Goal: Transaction & Acquisition: Obtain resource

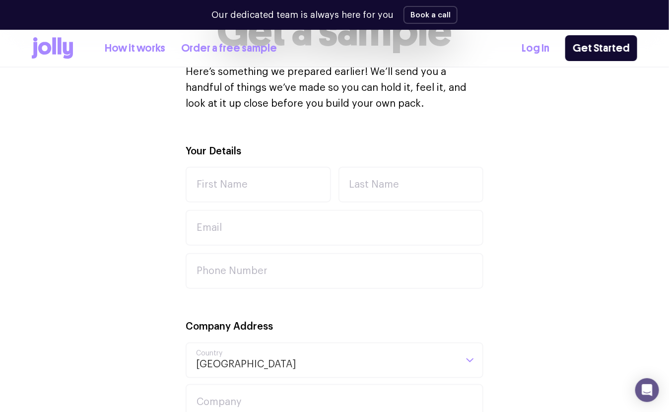
scroll to position [262, 0]
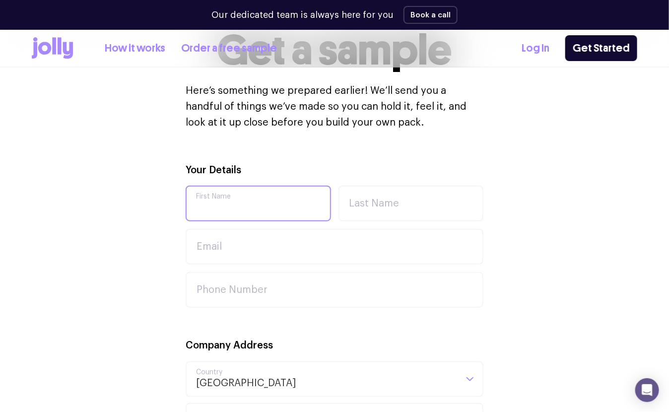
click at [241, 197] on input "First Name" at bounding box center [257, 203] width 145 height 36
type input "[PERSON_NAME]"
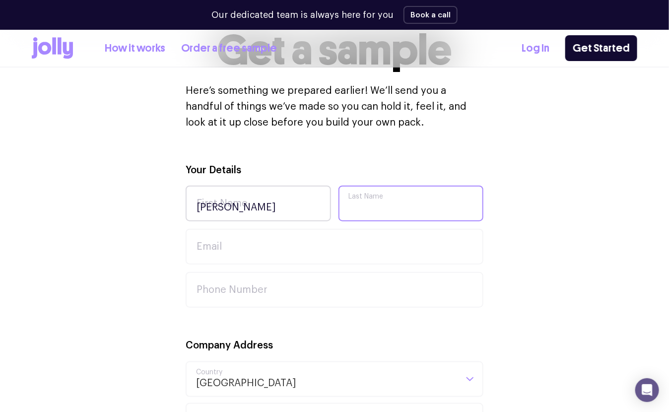
type input "[PERSON_NAME]"
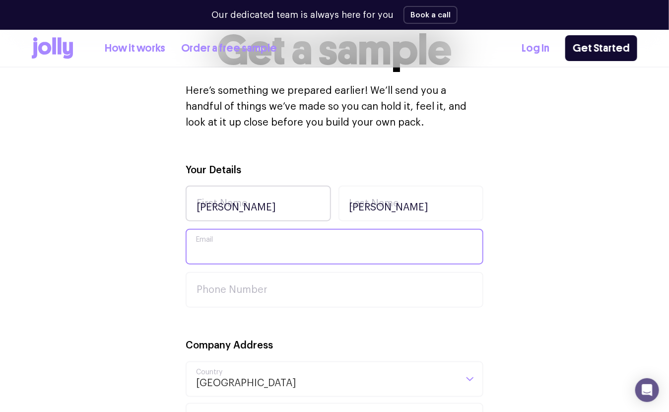
type input "[EMAIL_ADDRESS][DOMAIN_NAME]"
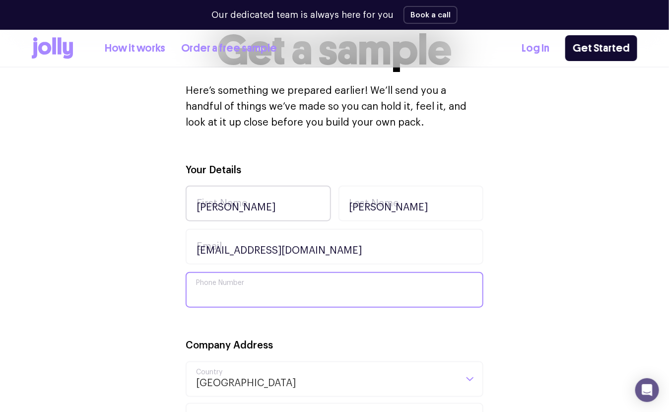
type input "0458055760"
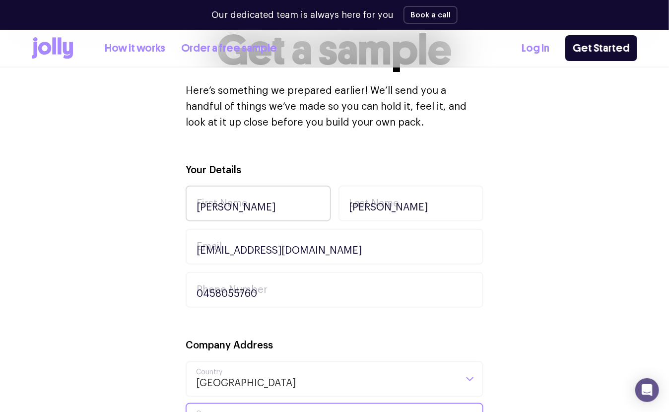
type input "45685376900"
type input "[STREET_ADDRESS]"
type input "Rockingham"
type input "6168"
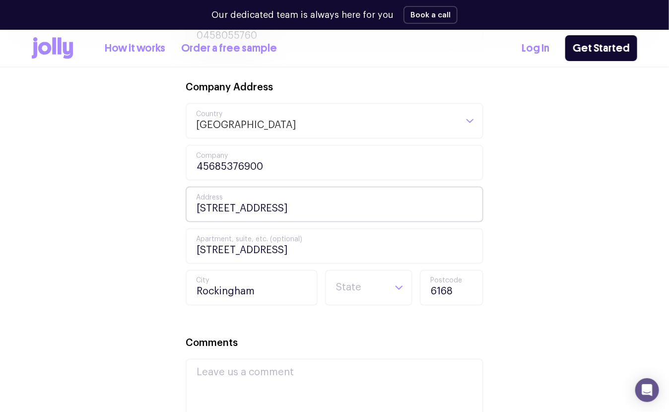
scroll to position [523, 0]
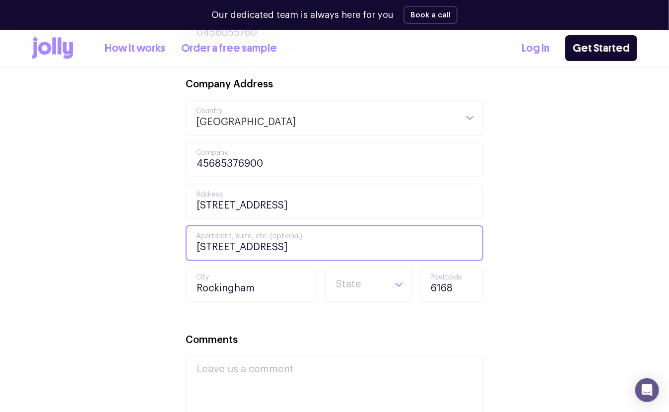
drag, startPoint x: 419, startPoint y: 240, endPoint x: 167, endPoint y: 248, distance: 252.6
click at [167, 248] on div "Your Details [PERSON_NAME] First Name [PERSON_NAME] Last Name [PERSON_NAME][EMA…" at bounding box center [334, 225] width 605 height 649
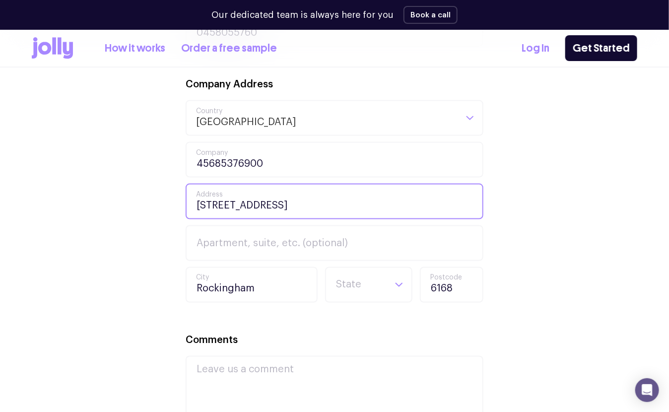
drag, startPoint x: 410, startPoint y: 201, endPoint x: 267, endPoint y: 209, distance: 143.6
click at [267, 209] on input "[STREET_ADDRESS]" at bounding box center [334, 202] width 298 height 36
type input "[STREET_ADDRESS]"
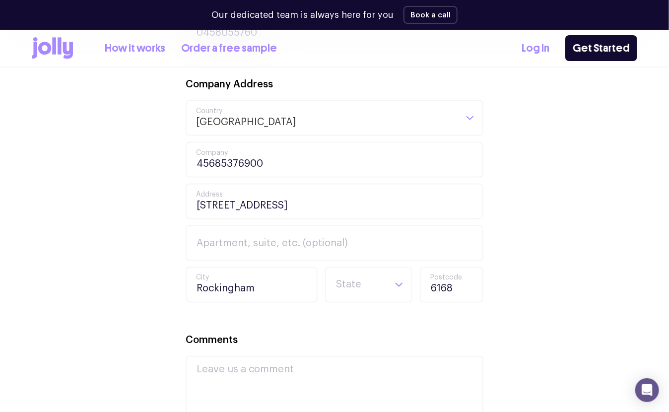
click at [517, 260] on div "Your Details [PERSON_NAME] First Name [PERSON_NAME] Last Name [PERSON_NAME][EMA…" at bounding box center [334, 225] width 605 height 649
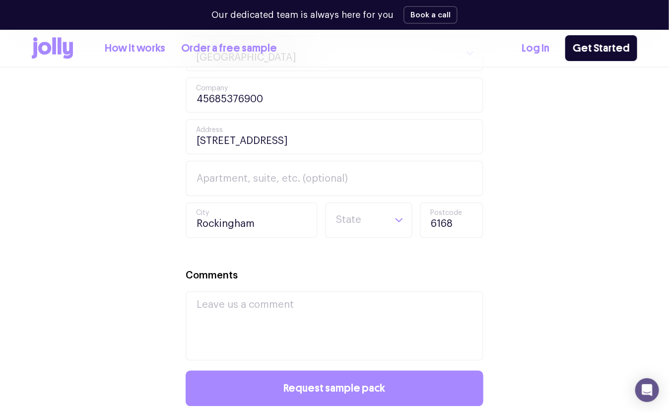
scroll to position [628, 0]
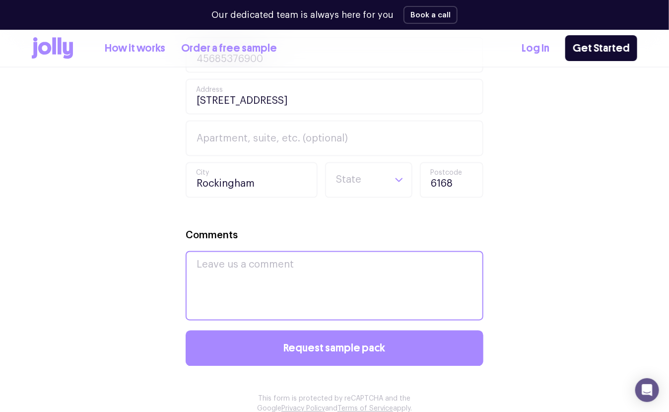
click at [318, 272] on textarea "Comments" at bounding box center [334, 285] width 298 height 69
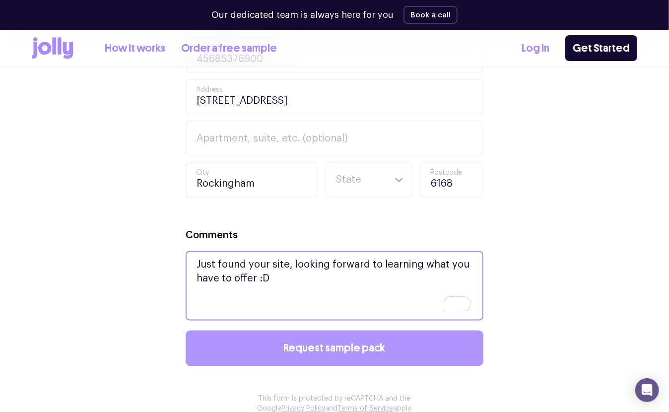
type textarea "Just found your site, looking forward to learning what you have to offer :D"
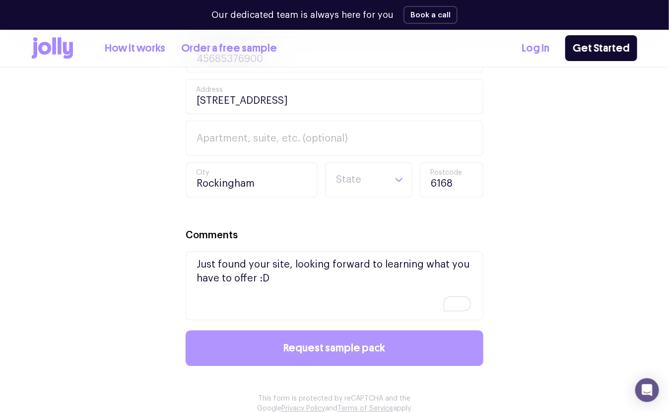
click at [347, 343] on span "Request sample pack" at bounding box center [335, 348] width 102 height 11
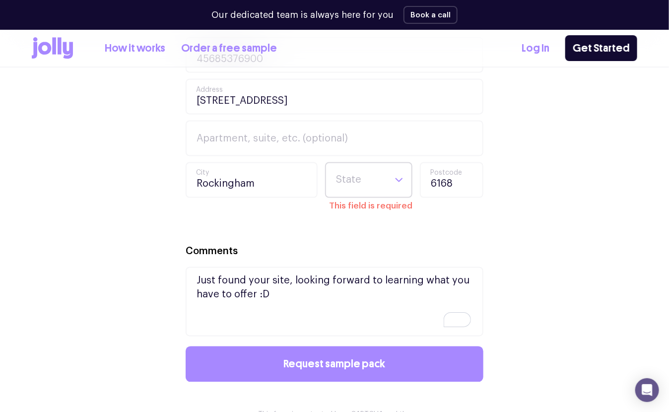
click at [396, 183] on icon "Search for option" at bounding box center [398, 180] width 9 height 9
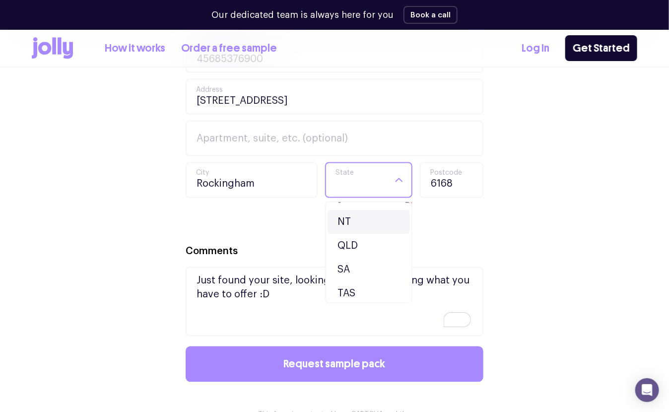
scroll to position [92, 0]
click at [366, 281] on li "WA" at bounding box center [368, 290] width 82 height 24
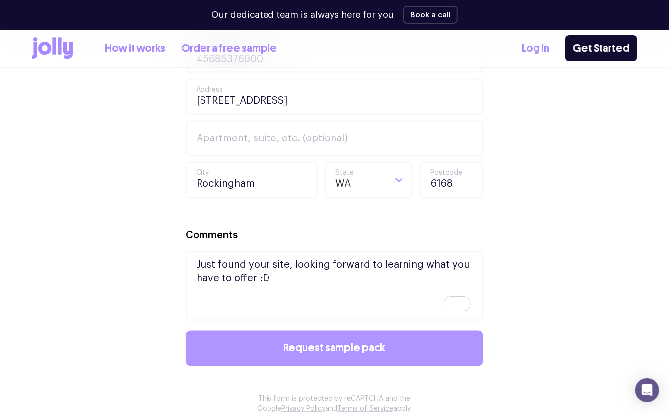
click at [352, 344] on span "Request sample pack" at bounding box center [335, 348] width 102 height 11
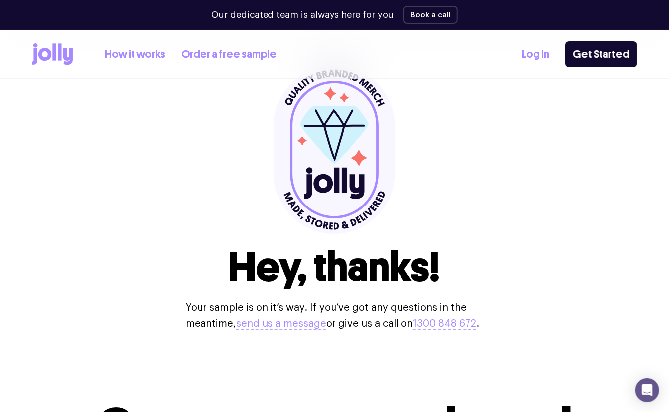
scroll to position [52, 0]
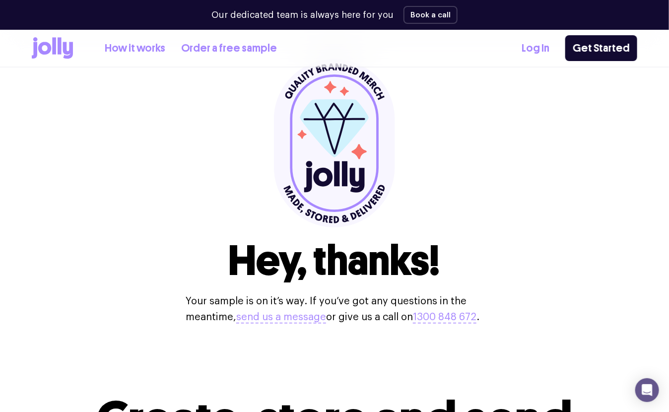
click at [222, 46] on link "Order a free sample" at bounding box center [229, 48] width 96 height 16
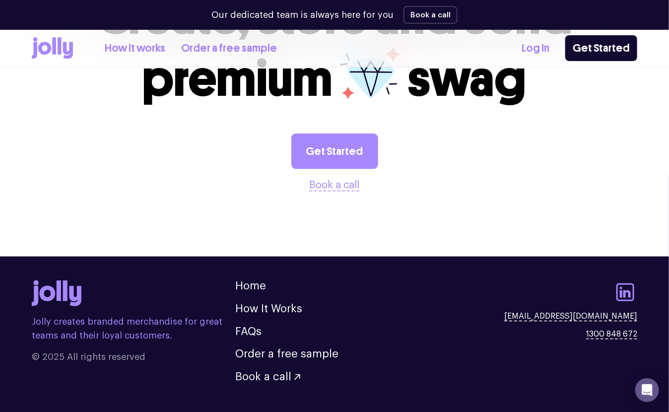
scroll to position [470, 0]
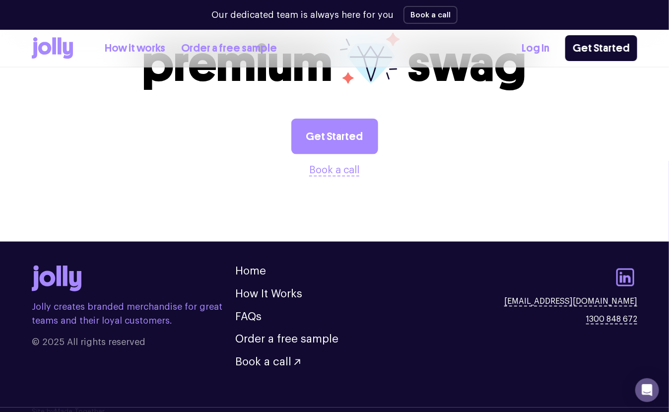
click at [152, 210] on section "Create, store and send premium swag Get Started Book a call" at bounding box center [334, 74] width 669 height 271
click at [124, 48] on link "How it works" at bounding box center [135, 48] width 61 height 16
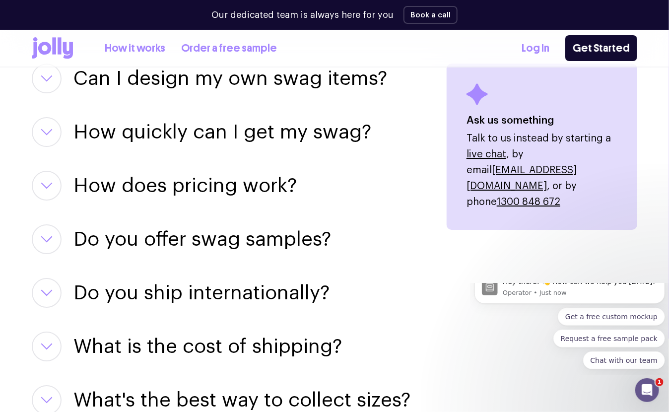
scroll to position [1305, 0]
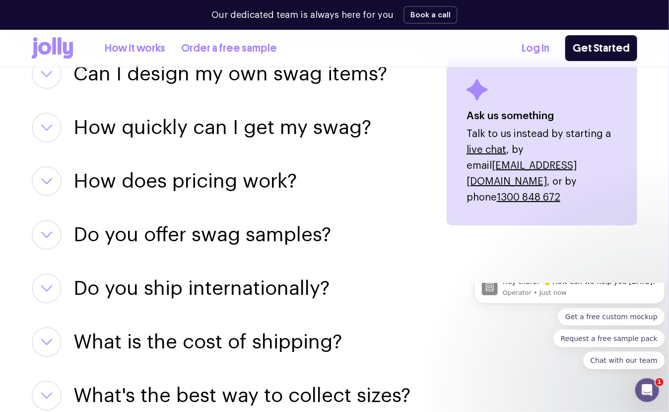
click at [44, 293] on button "button" at bounding box center [47, 288] width 30 height 30
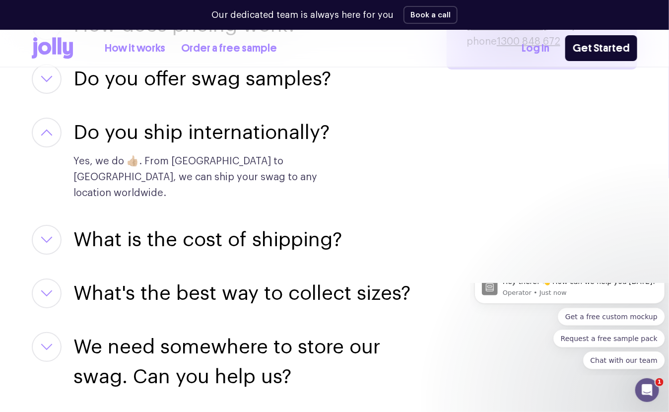
scroll to position [1462, 0]
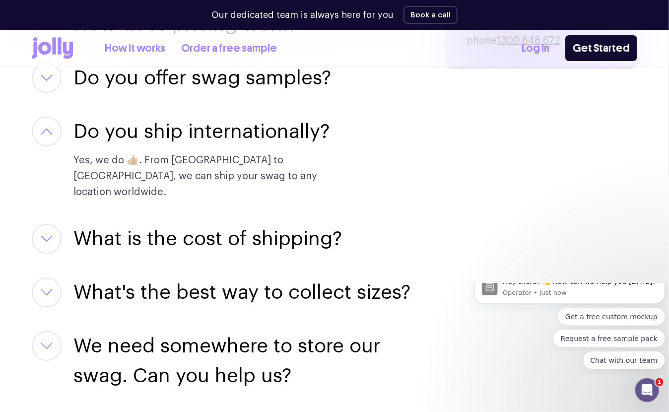
click at [52, 224] on button "button" at bounding box center [47, 239] width 30 height 30
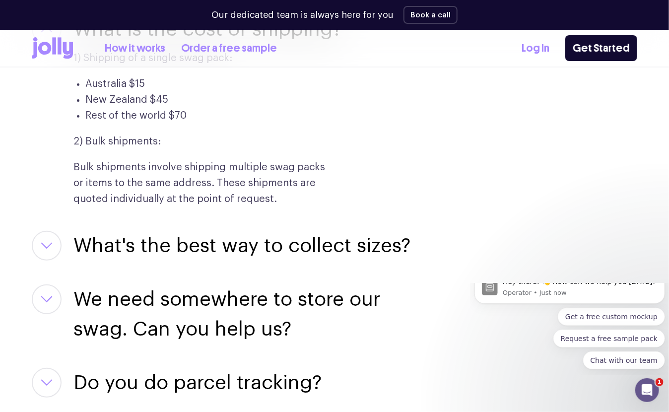
scroll to position [1514, 0]
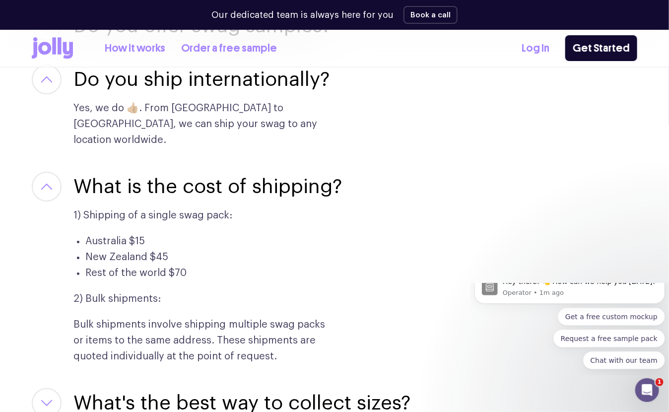
click at [251, 271] on div "1) Shipping of a single swag pack: [GEOGRAPHIC_DATA] $15 New Zealand $45 Rest o…" at bounding box center [200, 282] width 254 height 163
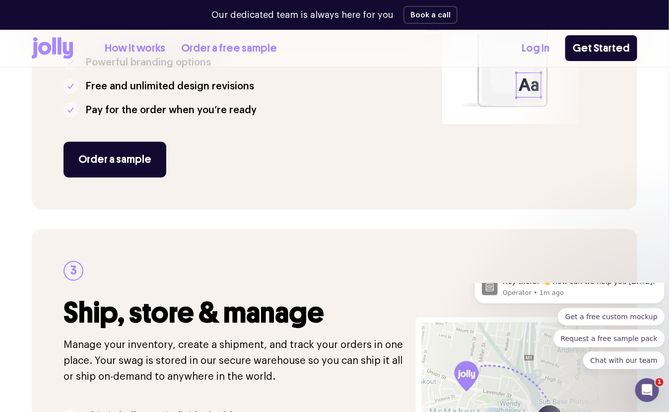
scroll to position [626, 0]
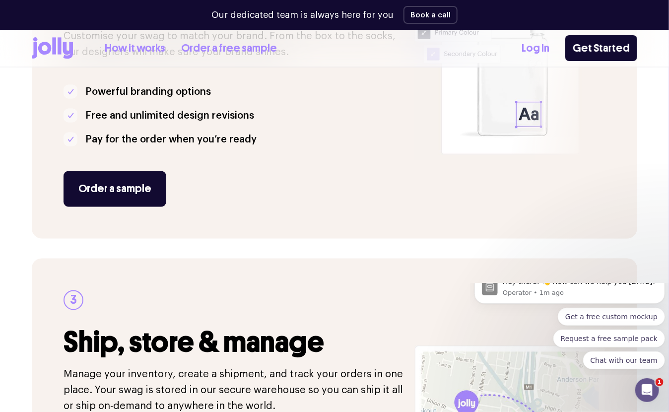
click at [132, 50] on link "How it works" at bounding box center [135, 48] width 61 height 16
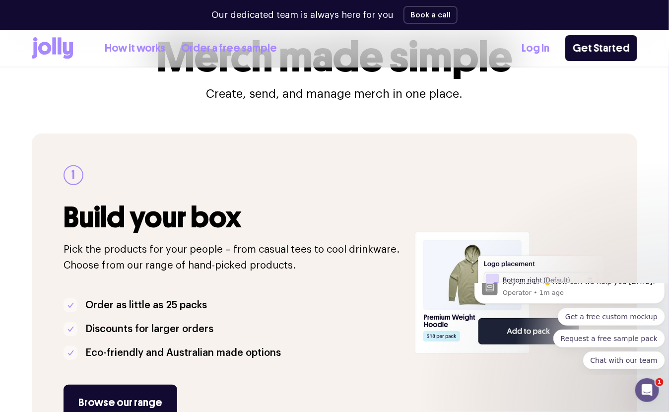
scroll to position [156, 0]
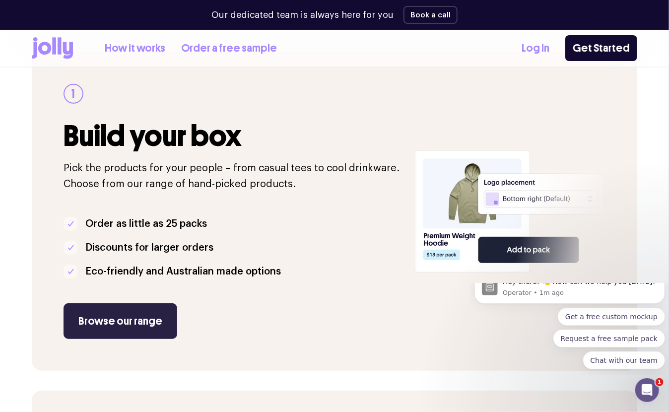
click at [111, 318] on link "Browse our range" at bounding box center [120, 321] width 114 height 36
